Goal: Task Accomplishment & Management: Manage account settings

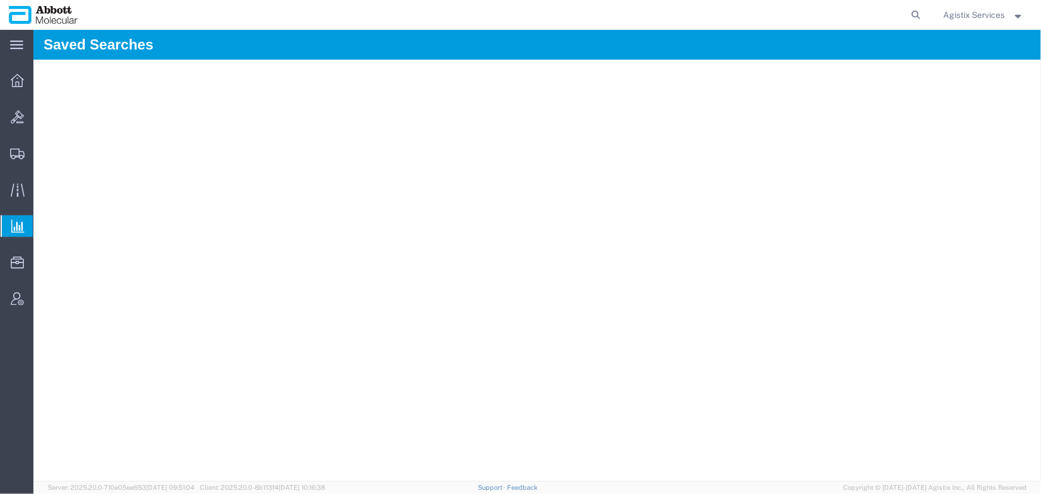
click at [980, 21] on button "Agistix Services" at bounding box center [984, 15] width 82 height 14
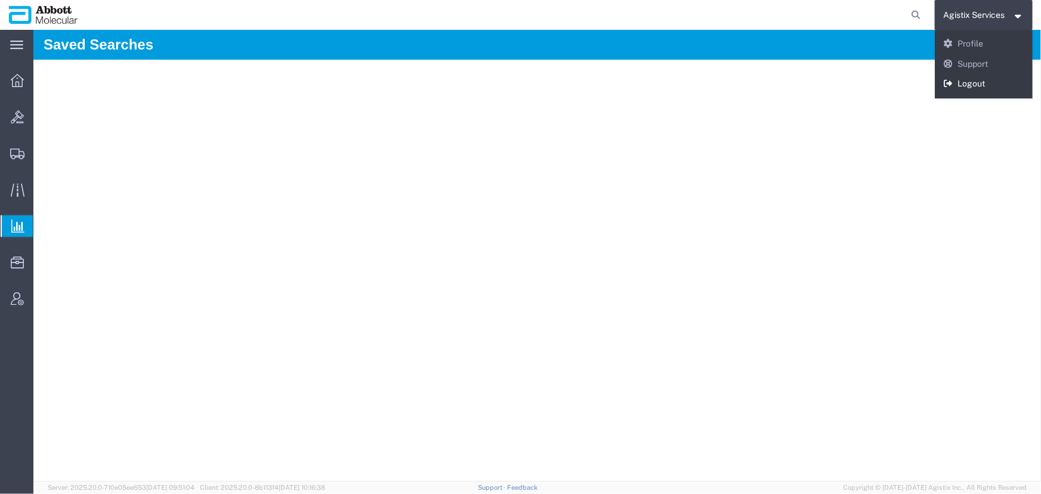
click at [973, 83] on link "Logout" at bounding box center [983, 84] width 98 height 20
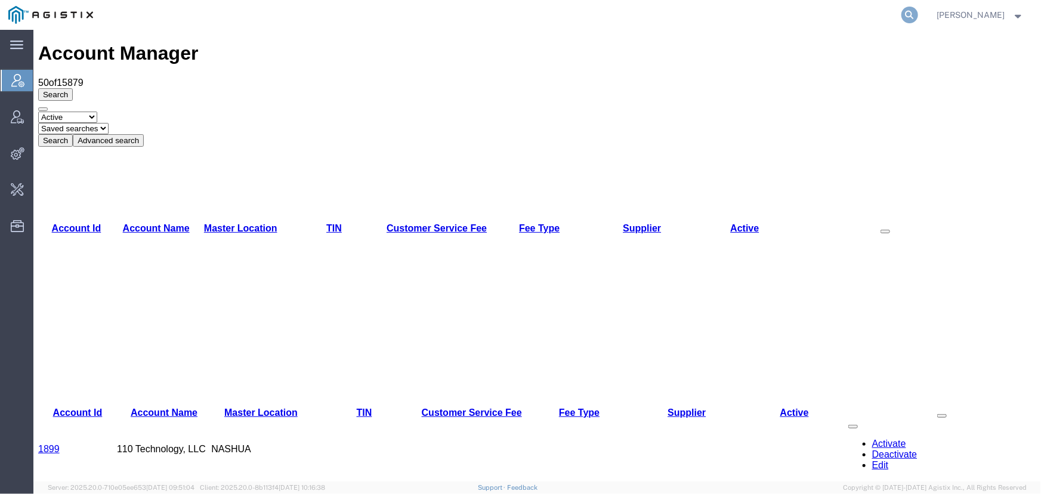
click at [909, 16] on icon at bounding box center [909, 15] width 17 height 17
type input "abbott"
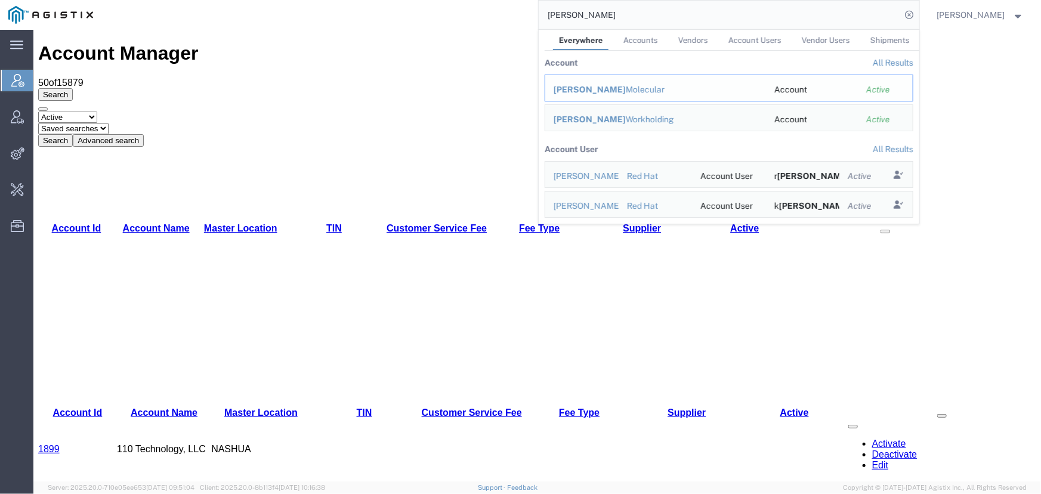
click at [599, 94] on div "Abbott Molecular" at bounding box center [655, 89] width 204 height 13
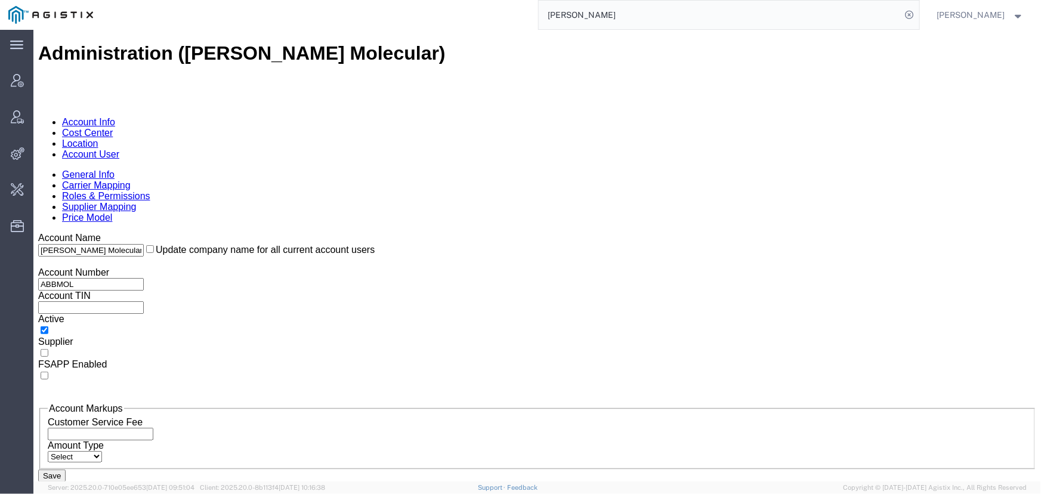
click at [130, 179] on link "Carrier Mapping" at bounding box center [95, 184] width 69 height 10
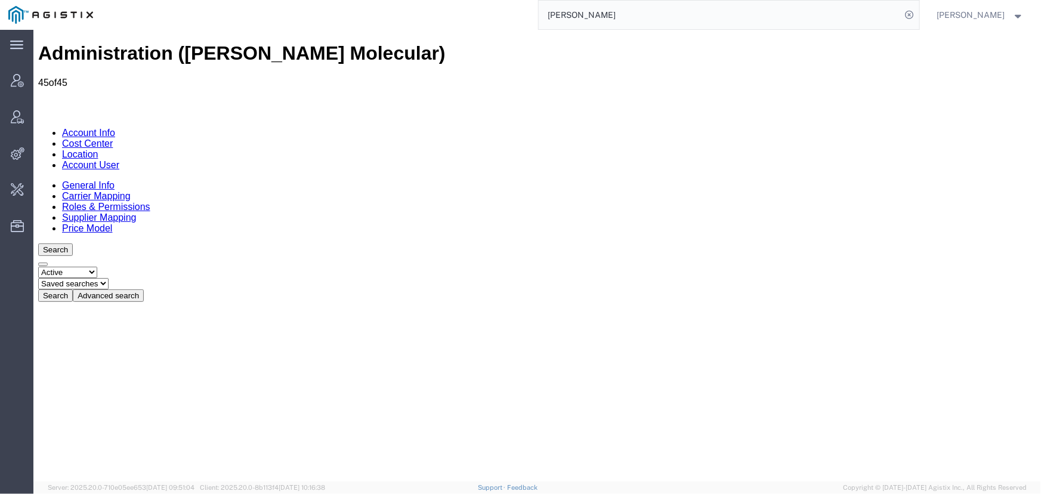
click at [982, 15] on span "Jenneffer Jahraus" at bounding box center [971, 14] width 68 height 13
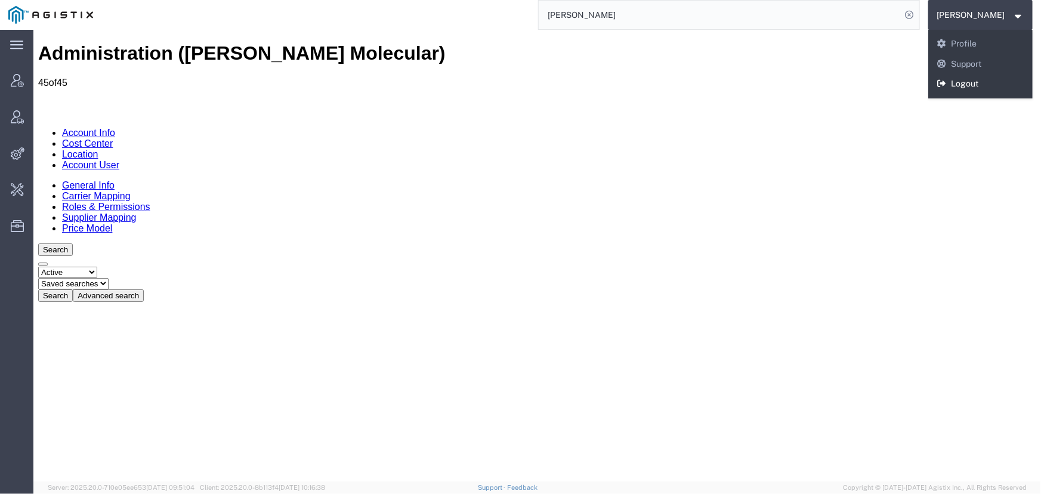
click at [955, 85] on link "Logout" at bounding box center [980, 84] width 105 height 20
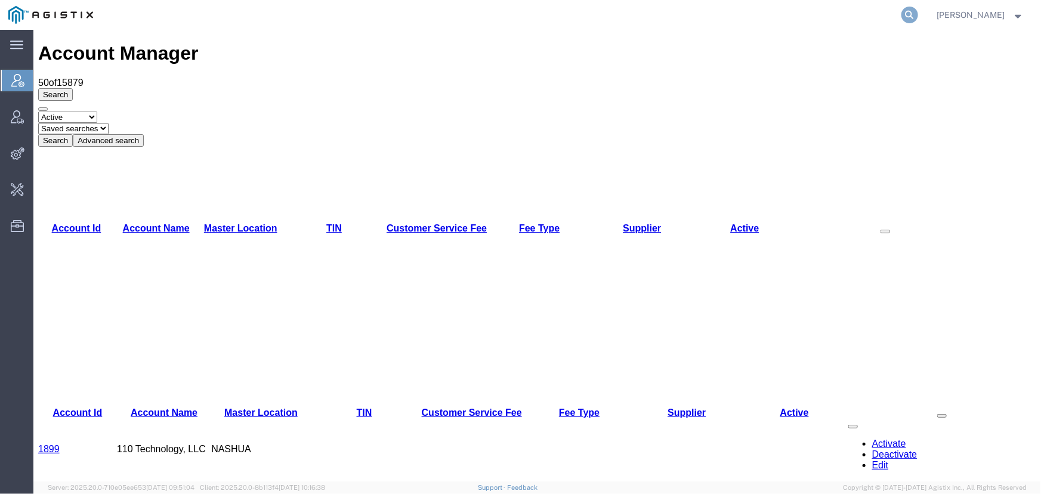
click at [905, 14] on icon at bounding box center [909, 15] width 17 height 17
type input "technogel"
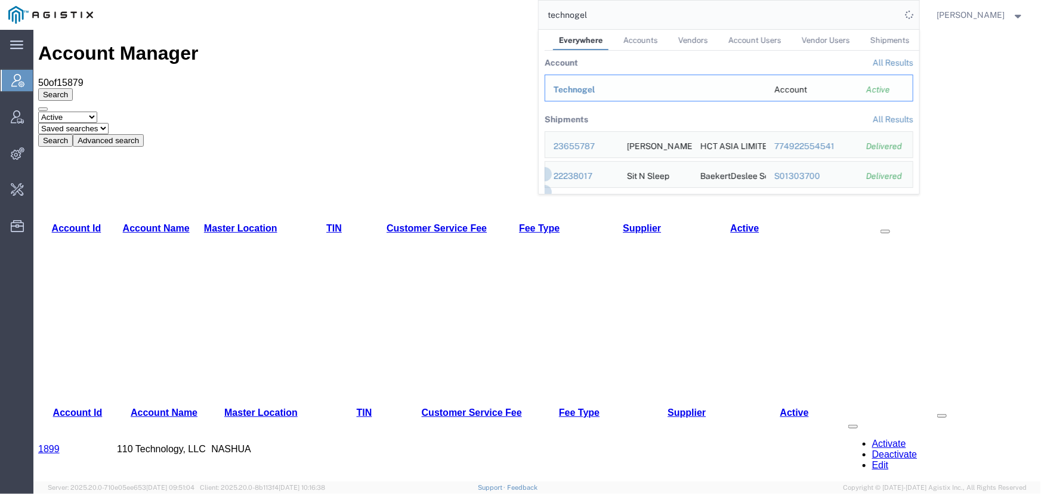
click at [560, 89] on span "Technogel" at bounding box center [574, 90] width 42 height 10
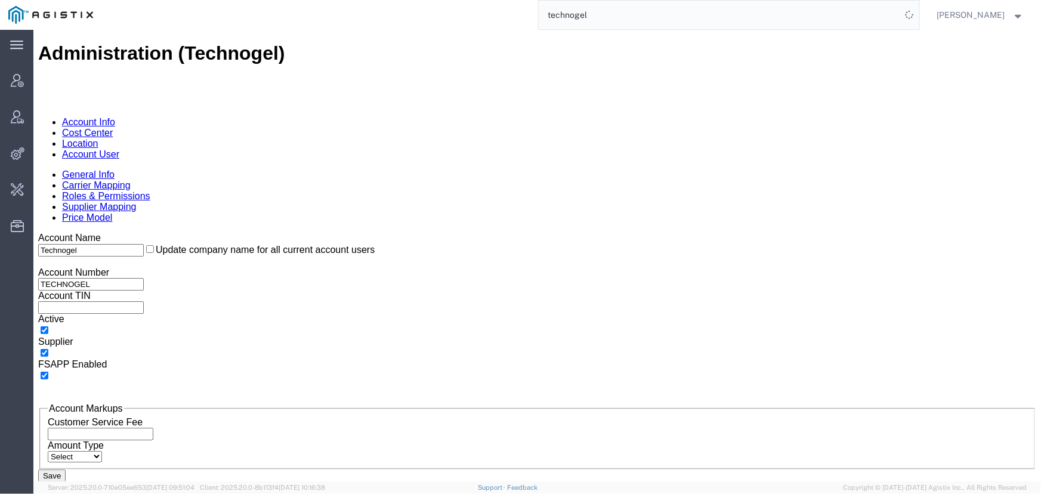
click at [136, 201] on link "Supplier Mapping" at bounding box center [98, 206] width 75 height 10
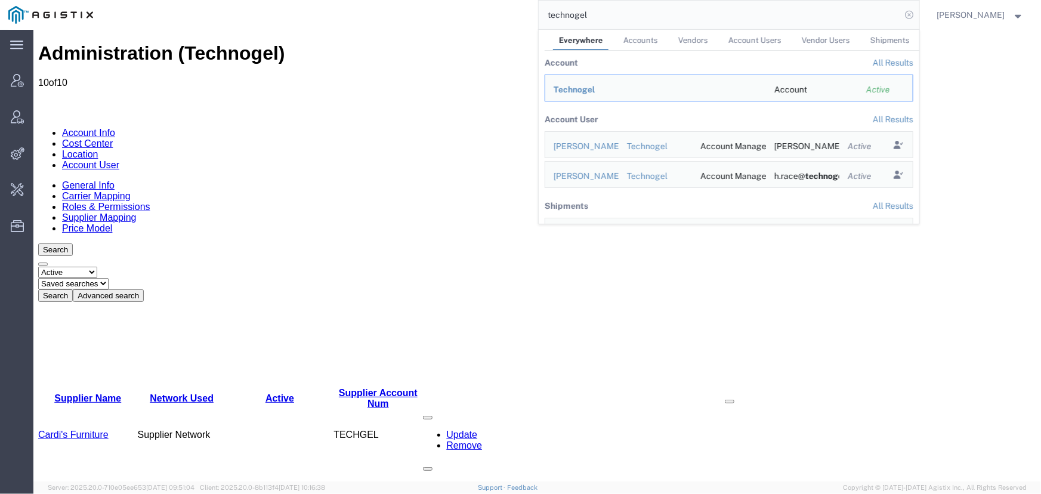
click at [911, 12] on icon at bounding box center [909, 15] width 17 height 17
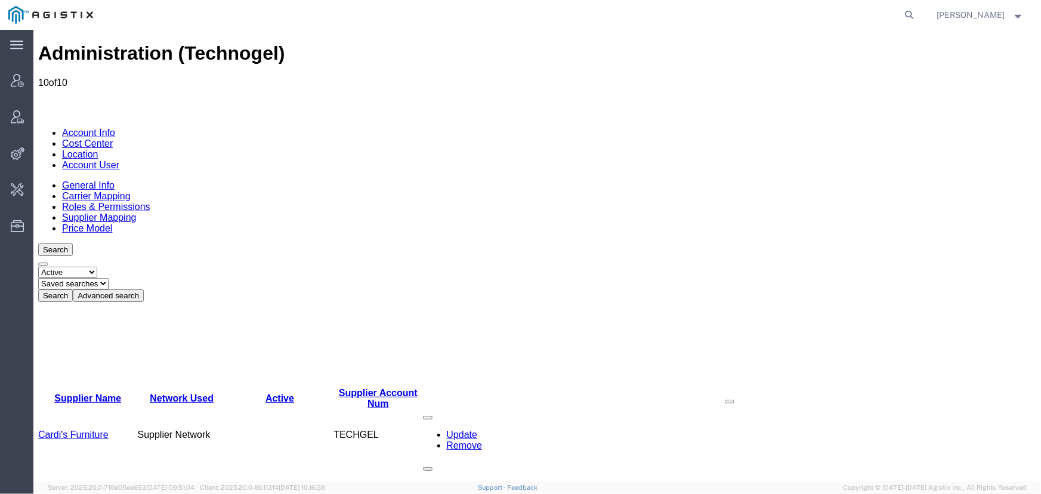
click at [987, 17] on span "[PERSON_NAME]" at bounding box center [971, 14] width 68 height 13
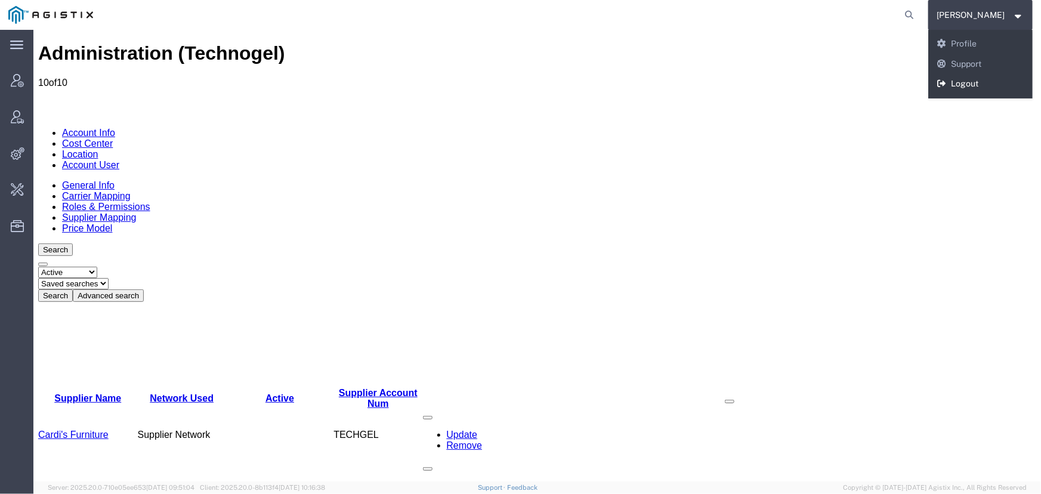
click at [970, 81] on link "Logout" at bounding box center [980, 84] width 105 height 20
